Goal: Task Accomplishment & Management: Use online tool/utility

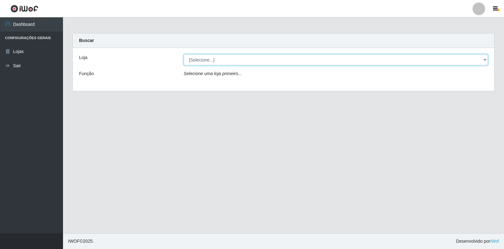
click at [473, 60] on select "[Selecione...] Extrabom - Loja 18 Goiabeiras" at bounding box center [336, 59] width 304 height 11
select select "501"
click at [184, 54] on select "[Selecione...] Extrabom - Loja 18 Goiabeiras" at bounding box center [336, 59] width 304 height 11
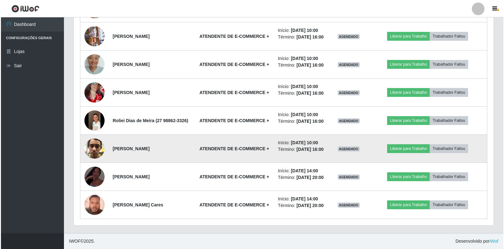
scroll to position [354, 0]
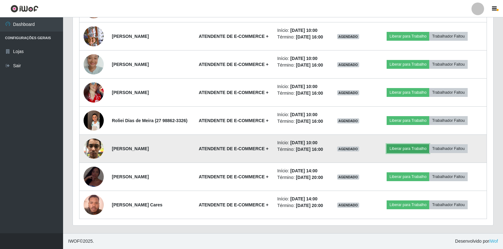
click at [411, 153] on button "Liberar para Trabalho" at bounding box center [407, 148] width 43 height 9
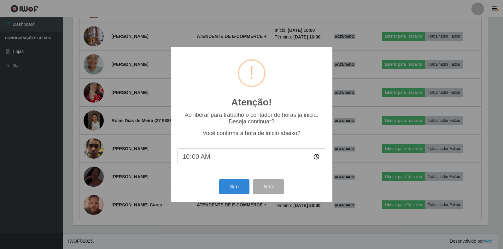
scroll to position [131, 416]
click at [242, 189] on button "Sim" at bounding box center [234, 186] width 31 height 15
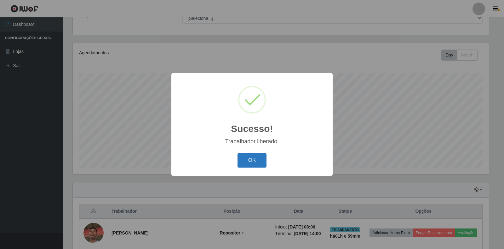
click at [239, 159] on button "OK" at bounding box center [252, 160] width 29 height 15
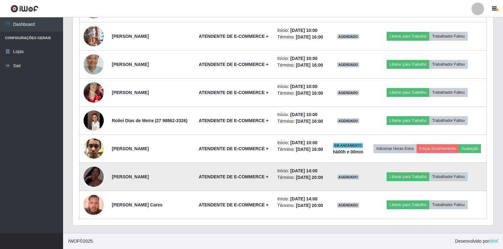
scroll to position [373, 0]
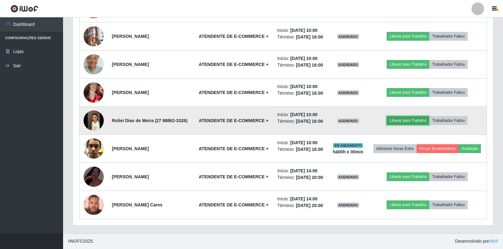
click at [420, 116] on button "Liberar para Trabalho" at bounding box center [407, 120] width 43 height 9
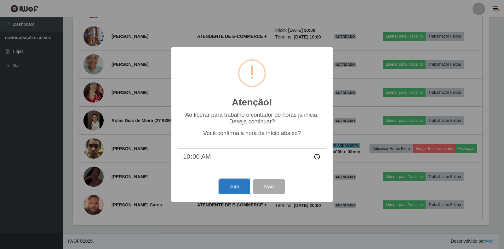
click at [232, 189] on button "Sim" at bounding box center [234, 186] width 31 height 15
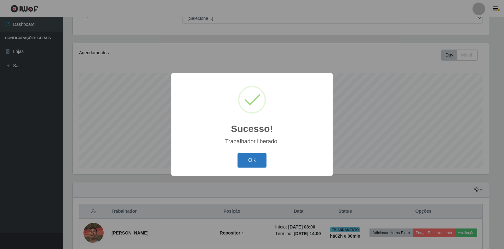
click at [262, 157] on button "OK" at bounding box center [252, 160] width 29 height 15
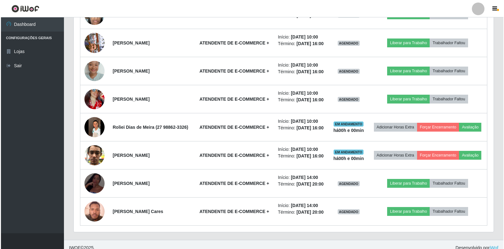
scroll to position [373, 0]
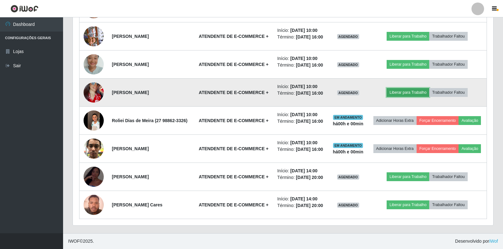
click at [419, 88] on button "Liberar para Trabalho" at bounding box center [407, 92] width 43 height 9
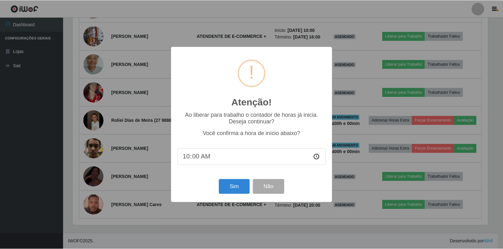
scroll to position [131, 416]
click at [230, 191] on button "Sim" at bounding box center [234, 186] width 31 height 15
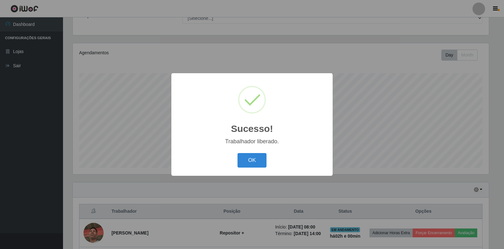
drag, startPoint x: 248, startPoint y: 161, endPoint x: 251, endPoint y: 169, distance: 8.6
click at [249, 166] on button "OK" at bounding box center [252, 160] width 29 height 15
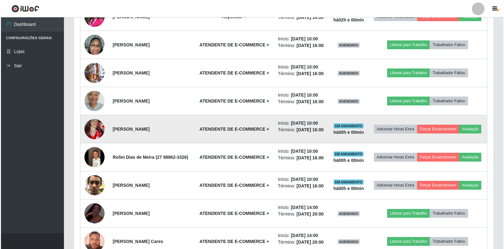
scroll to position [291, 0]
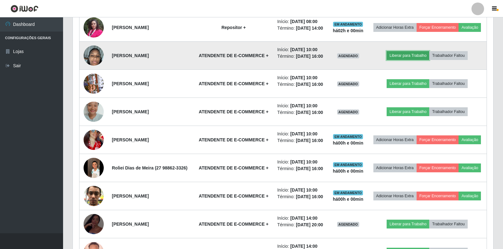
click at [398, 60] on button "Liberar para Trabalho" at bounding box center [407, 55] width 43 height 9
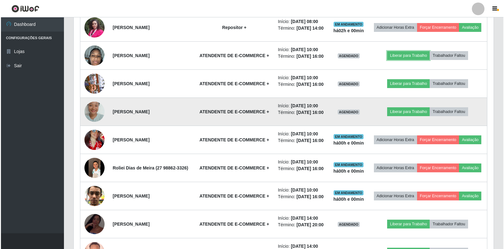
scroll to position [131, 420]
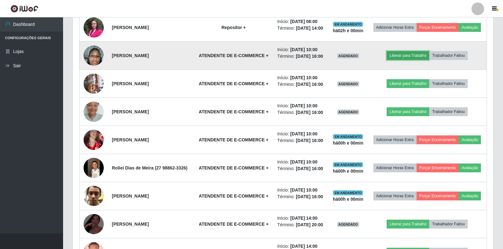
click at [401, 60] on button "Liberar para Trabalho" at bounding box center [407, 55] width 43 height 9
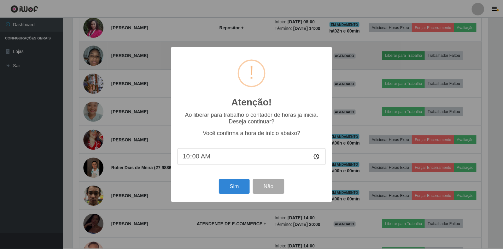
scroll to position [131, 416]
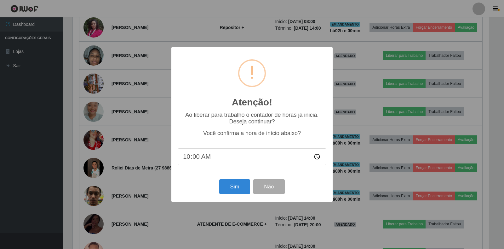
click at [400, 70] on div "Atenção! × Ao liberar para trabalho o contador de horas já inicia. Deseja conti…" at bounding box center [252, 124] width 504 height 249
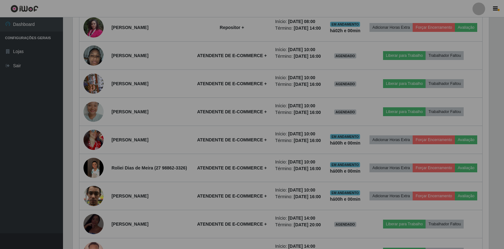
click at [400, 70] on div "Atenção! × Ao liberar para trabalho o contador de horas já inicia. Deseja conti…" at bounding box center [252, 124] width 504 height 249
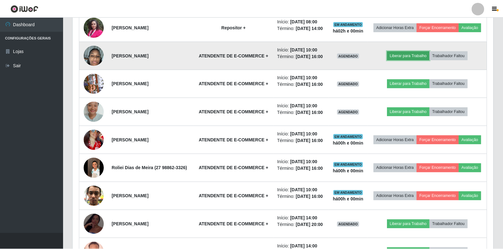
scroll to position [131, 420]
click at [400, 60] on button "Liberar para Trabalho" at bounding box center [407, 55] width 43 height 9
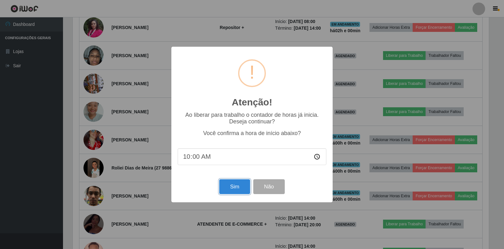
drag, startPoint x: 235, startPoint y: 187, endPoint x: 244, endPoint y: 185, distance: 9.3
click at [237, 187] on button "Sim" at bounding box center [234, 186] width 31 height 15
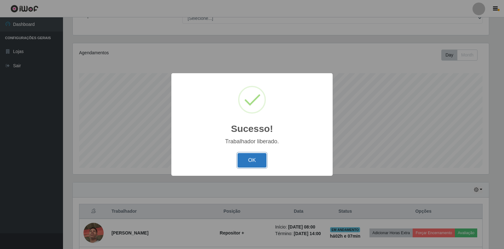
click at [253, 162] on button "OK" at bounding box center [252, 160] width 29 height 15
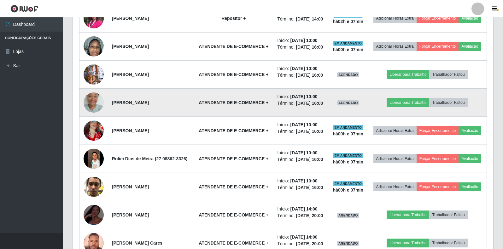
scroll to position [310, 0]
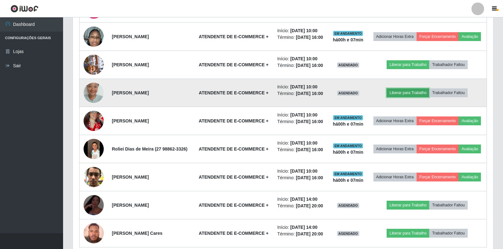
click at [401, 97] on button "Liberar para Trabalho" at bounding box center [407, 92] width 43 height 9
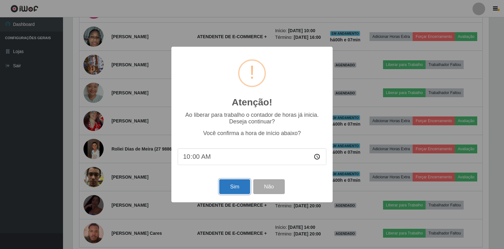
click at [233, 191] on button "Sim" at bounding box center [234, 186] width 31 height 15
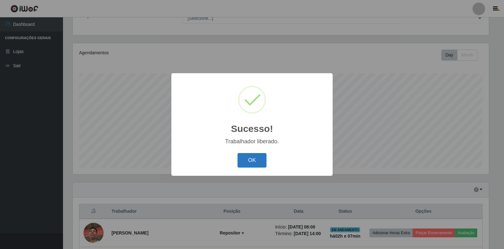
click at [245, 157] on button "OK" at bounding box center [252, 160] width 29 height 15
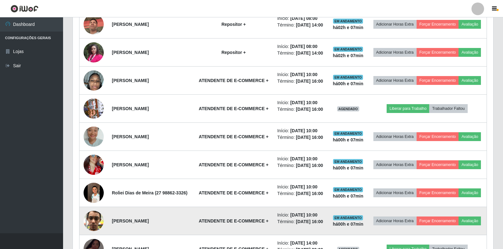
scroll to position [228, 0]
